Goal: Information Seeking & Learning: Check status

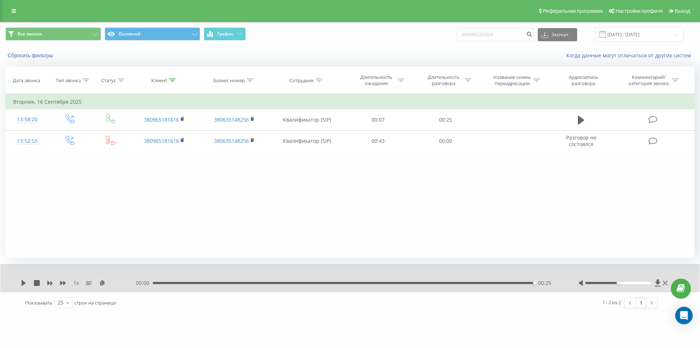
click at [432, 33] on div "Все звонки Основной График 380965181616 Экспорт .csv .xls .xlsx 19.06.2025 - 19…" at bounding box center [349, 34] width 689 height 14
type input "380999549907"
click at [533, 35] on icon "submit" at bounding box center [529, 33] width 6 height 4
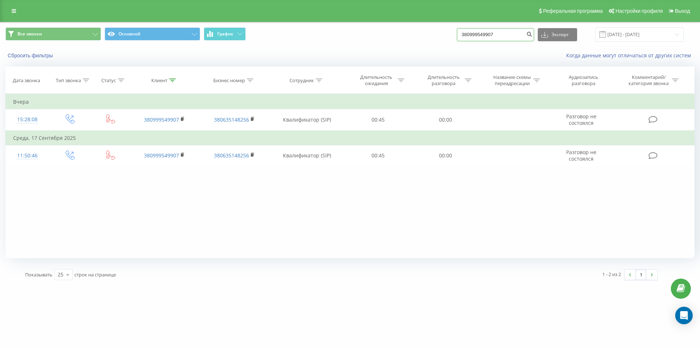
drag, startPoint x: 505, startPoint y: 36, endPoint x: 446, endPoint y: 36, distance: 59.1
click at [446, 36] on div "Все звонки Основной График 380999549907 Экспорт .csv .xls .xlsx 19.06.2025 - 19…" at bounding box center [349, 34] width 689 height 14
paste input "506105775"
type input "380506105775"
click at [533, 35] on icon "submit" at bounding box center [529, 33] width 6 height 4
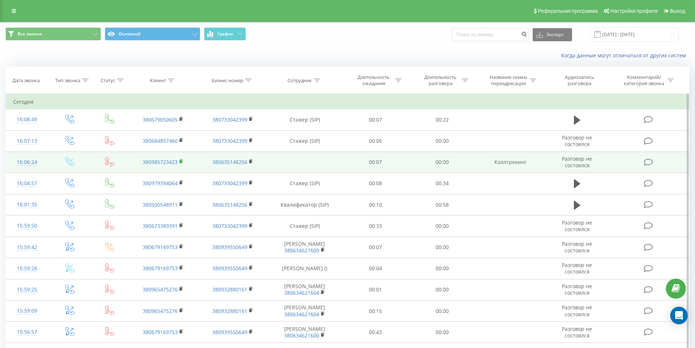
click at [179, 159] on icon at bounding box center [181, 161] width 4 height 5
